Goal: Information Seeking & Learning: Check status

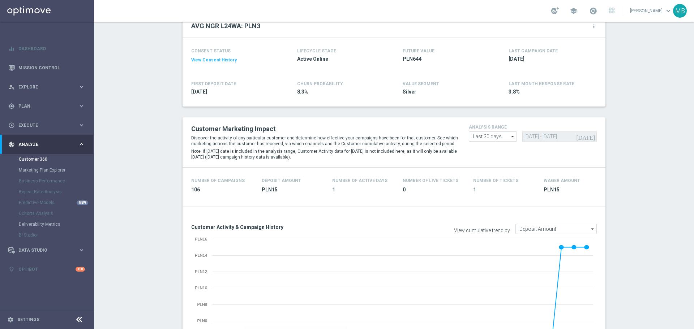
scroll to position [23, 0]
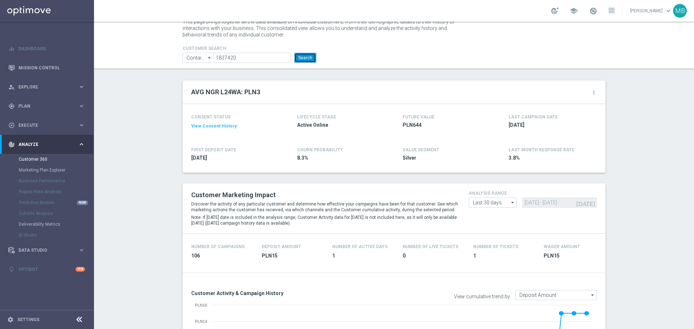
click at [297, 56] on button "Search" at bounding box center [305, 58] width 22 height 10
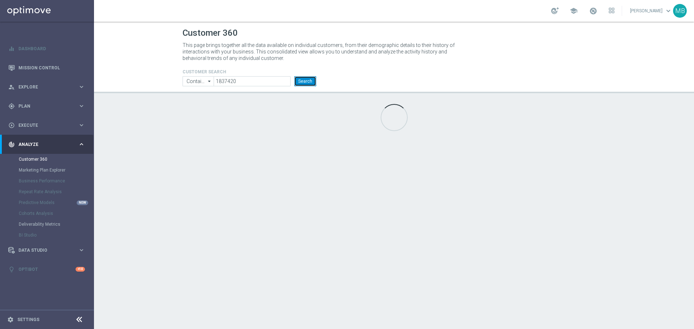
scroll to position [0, 0]
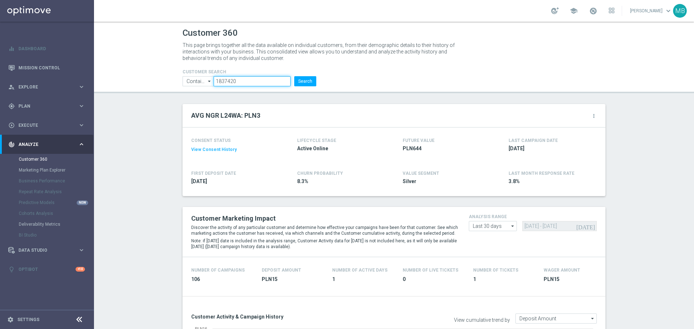
click at [247, 80] on input "1837420" at bounding box center [252, 81] width 77 height 10
paste input "2381592"
type input "2381592"
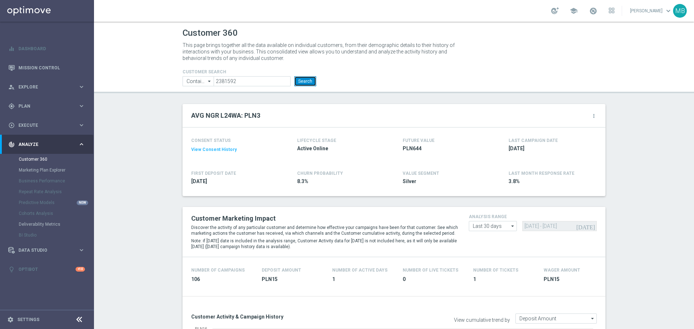
click at [306, 82] on button "Search" at bounding box center [305, 81] width 22 height 10
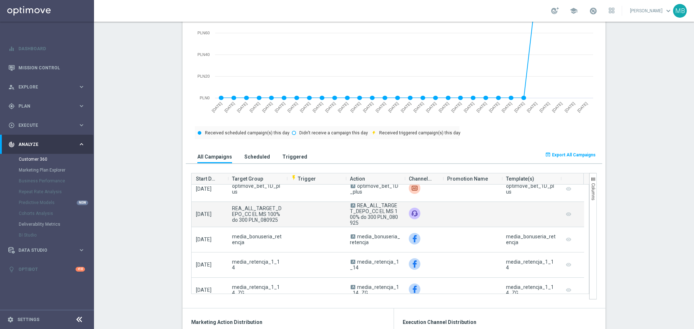
scroll to position [72, 0]
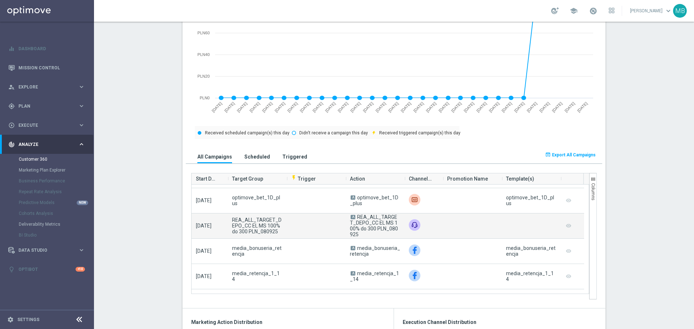
drag, startPoint x: 356, startPoint y: 216, endPoint x: 361, endPoint y: 233, distance: 18.5
click at [361, 233] on span "A REA_ALL_TARGET_DEPO_CC EL MS 100% do 300 PLN_080925" at bounding box center [375, 225] width 50 height 23
copy span "REA_ALL_TARGET_DEPO_CC EL MS 100% do 300 PLN_080925"
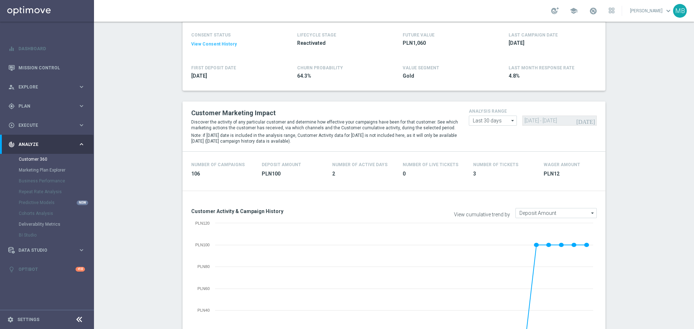
scroll to position [36, 0]
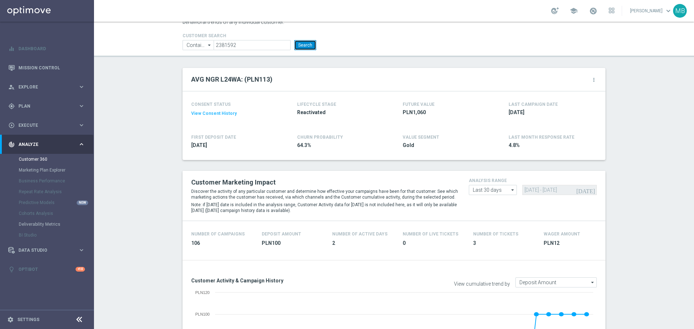
drag, startPoint x: 305, startPoint y: 48, endPoint x: 465, endPoint y: 26, distance: 161.6
click at [305, 48] on button "Search" at bounding box center [305, 45] width 22 height 10
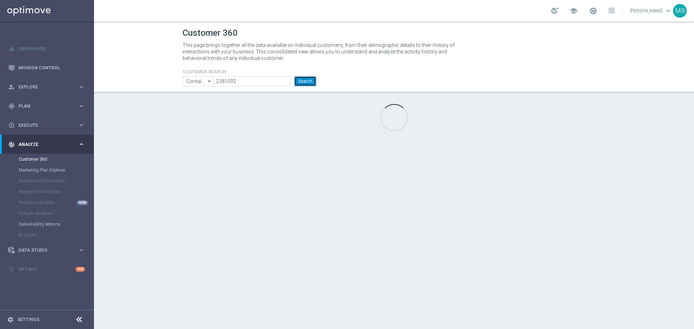
scroll to position [0, 0]
